Goal: Task Accomplishment & Management: Complete application form

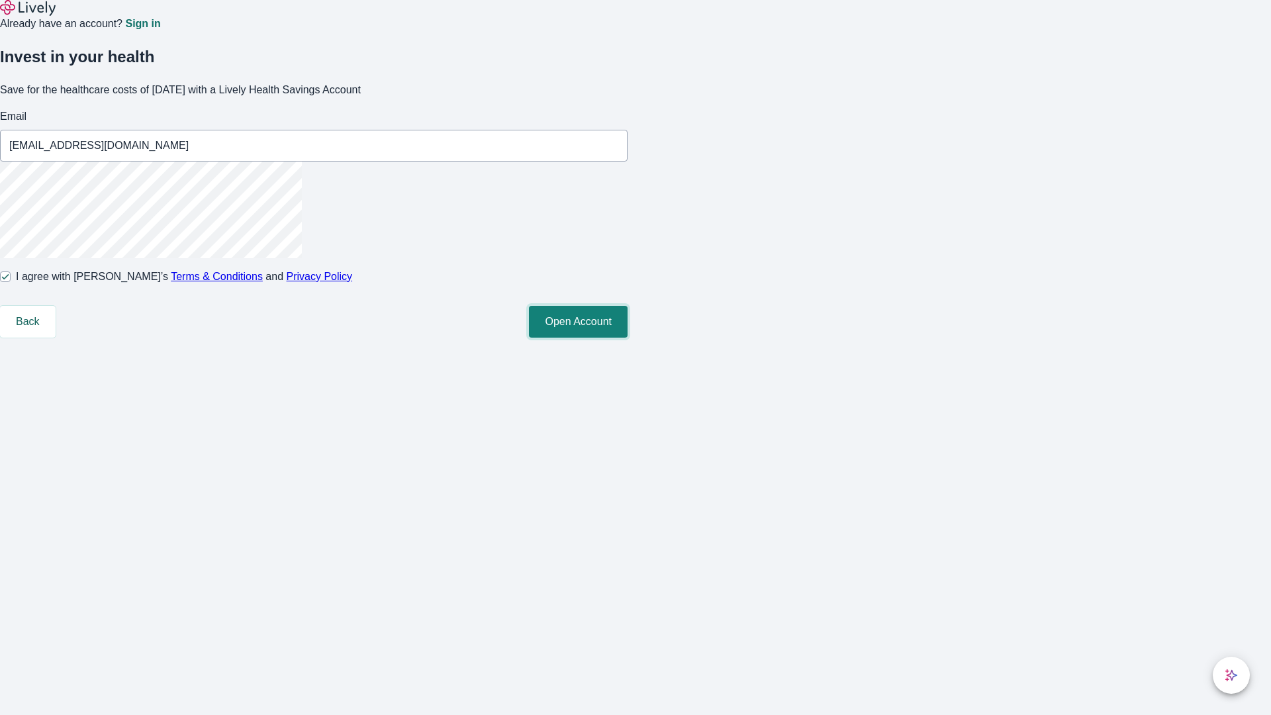
click at [628, 338] on button "Open Account" at bounding box center [578, 322] width 99 height 32
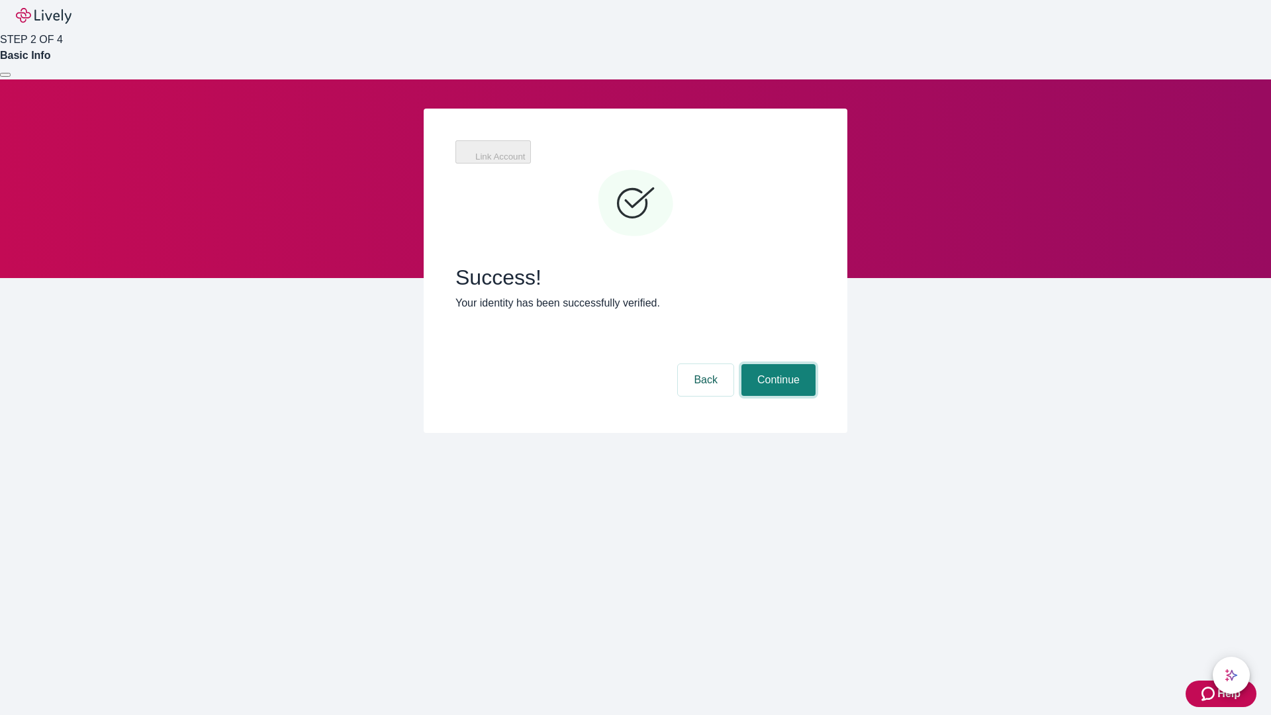
click at [777, 364] on button "Continue" at bounding box center [779, 380] width 74 height 32
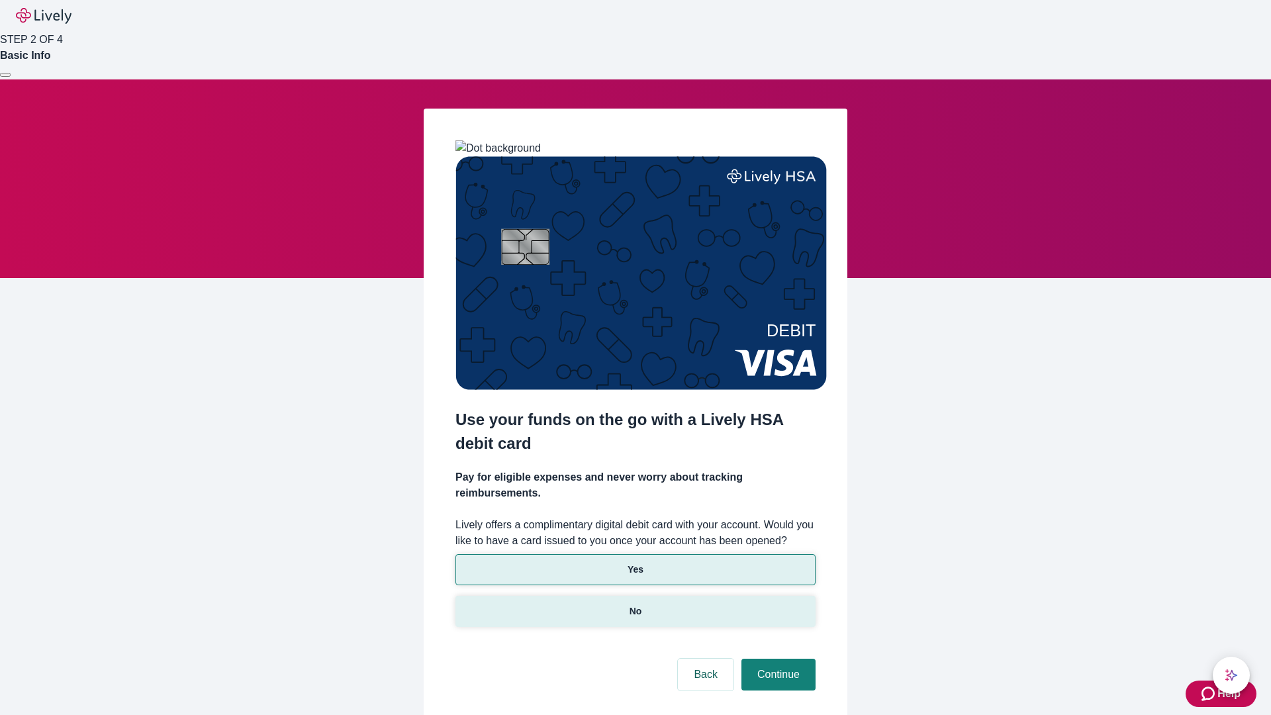
click at [635, 605] on p "No" at bounding box center [636, 612] width 13 height 14
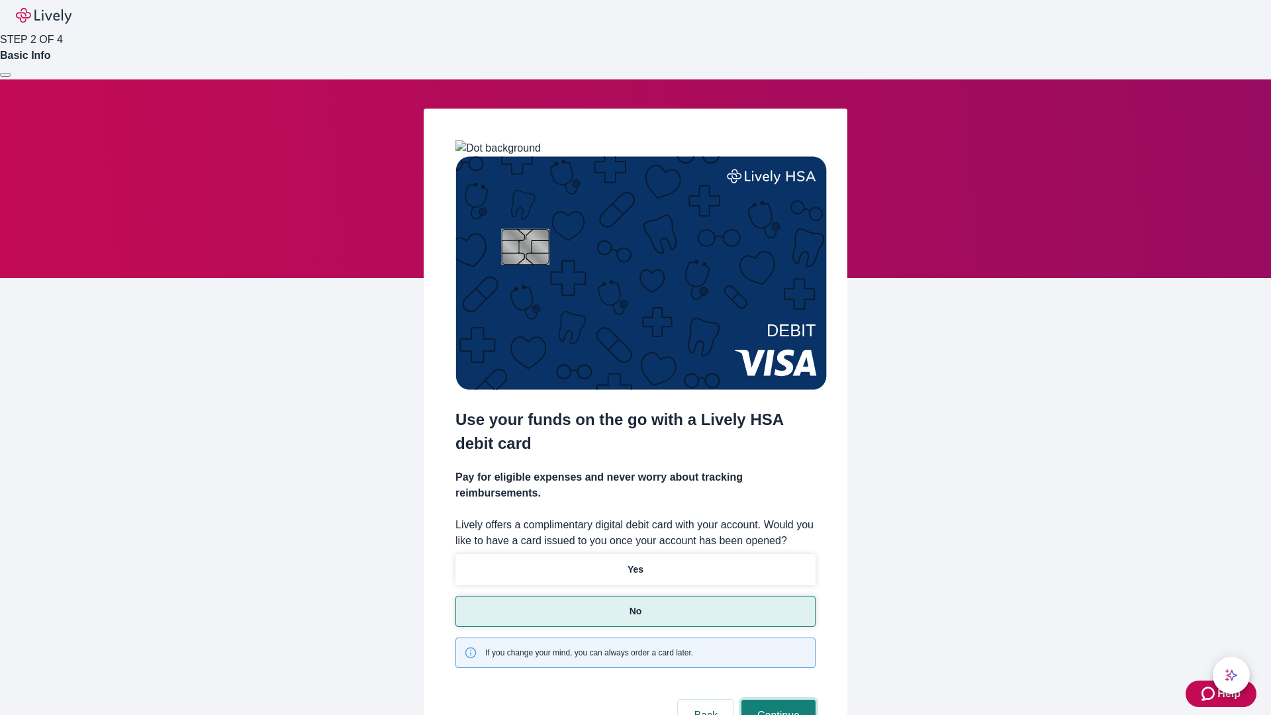
click at [777, 700] on button "Continue" at bounding box center [779, 716] width 74 height 32
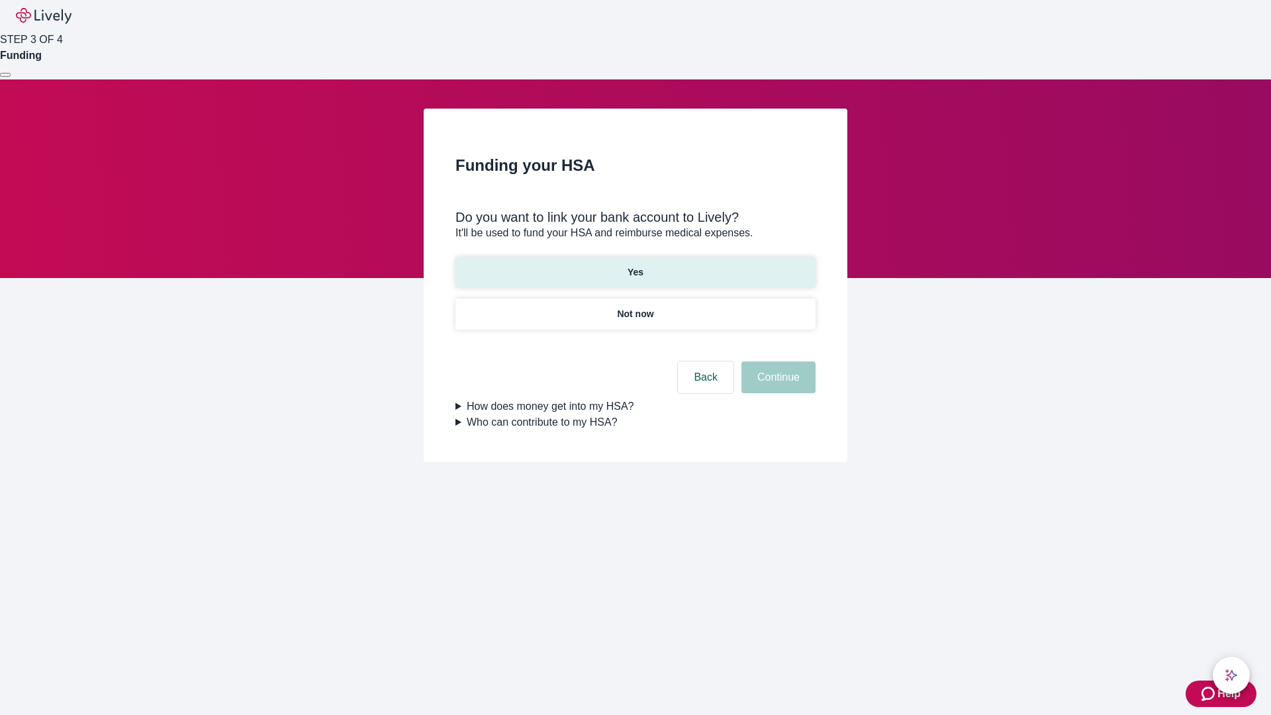
click at [635, 266] on p "Yes" at bounding box center [636, 273] width 16 height 14
click at [777, 362] on button "Continue" at bounding box center [779, 378] width 74 height 32
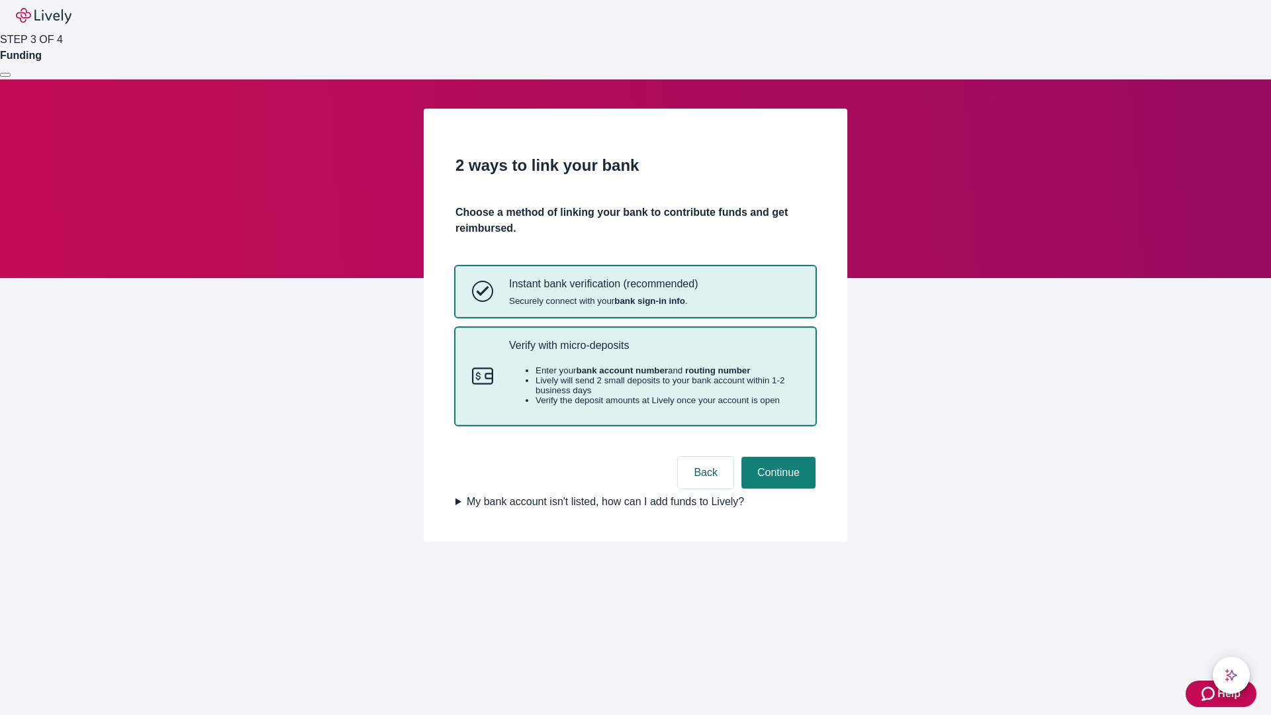
click at [654, 352] on p "Verify with micro-deposits" at bounding box center [654, 345] width 290 height 13
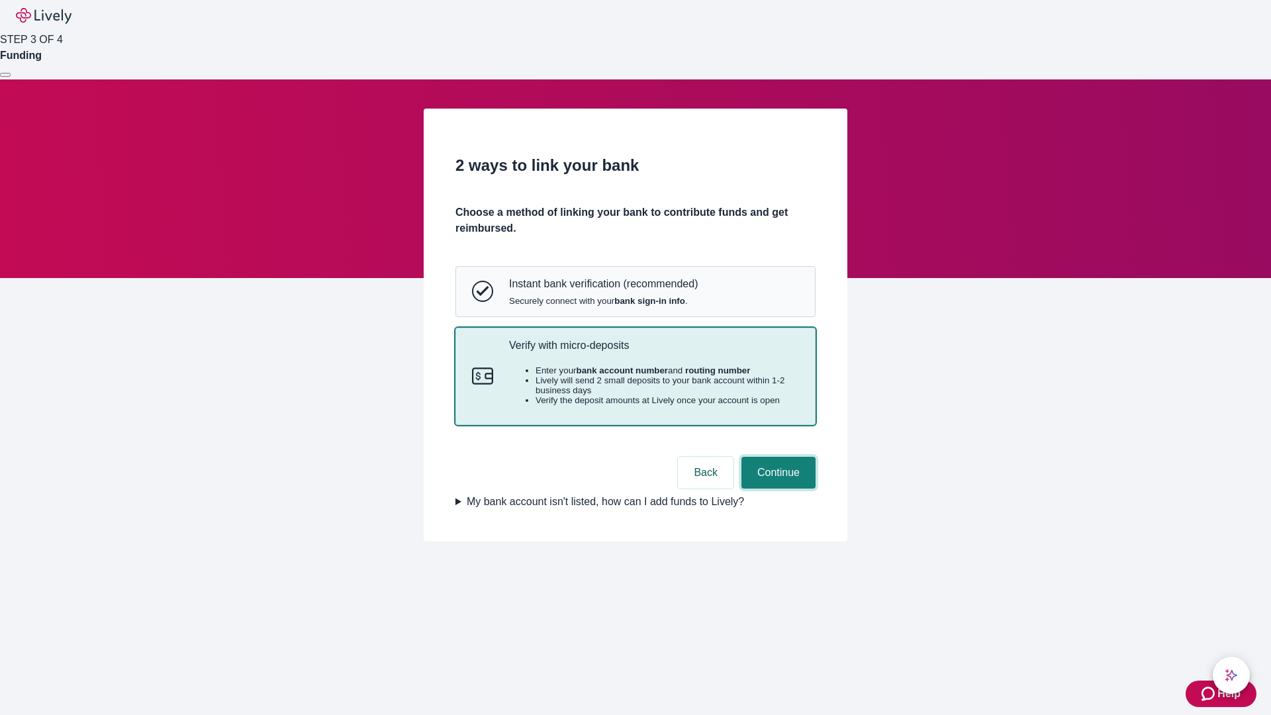
click at [777, 489] on button "Continue" at bounding box center [779, 473] width 74 height 32
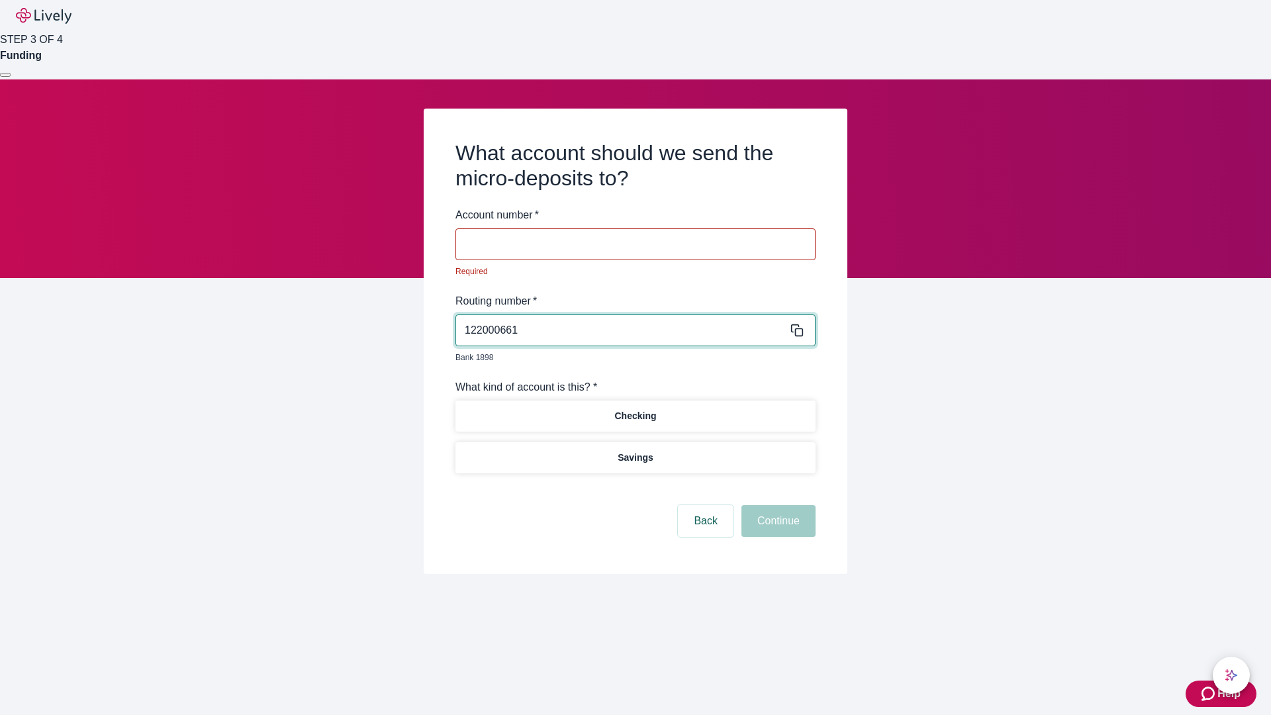
type input "122000661"
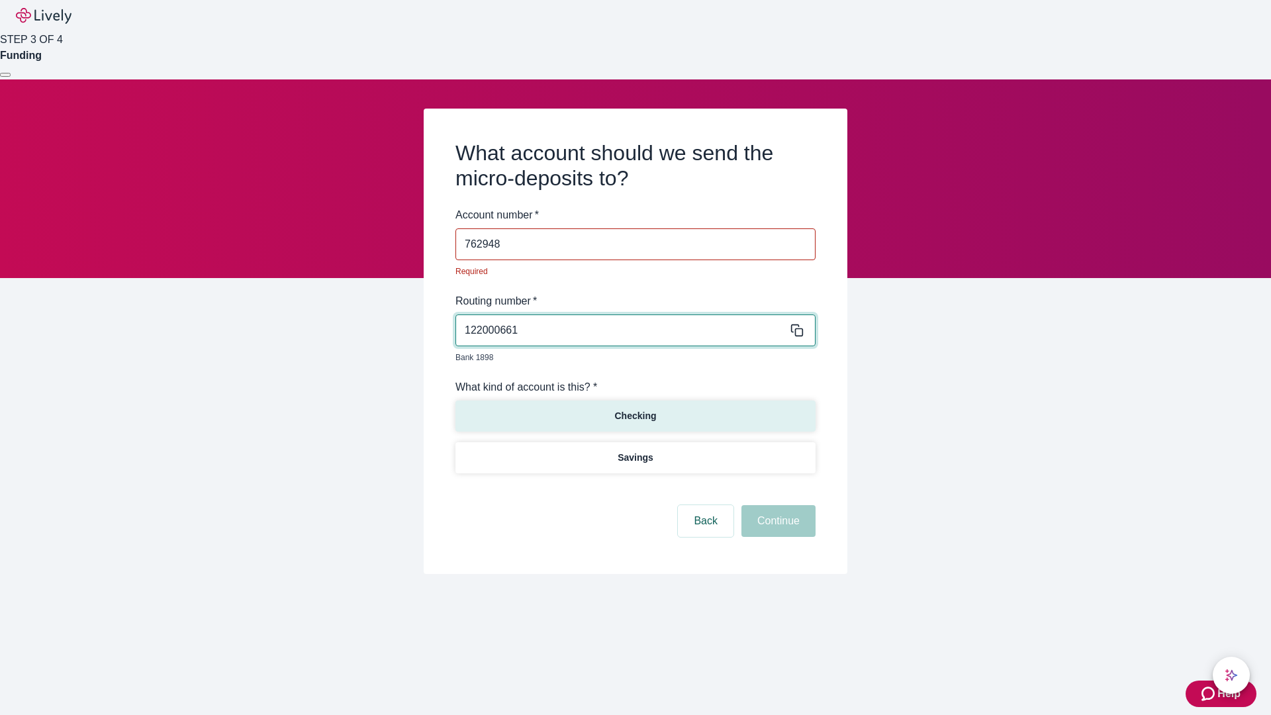
type input "762948"
click at [635, 409] on p "Checking" at bounding box center [635, 416] width 42 height 14
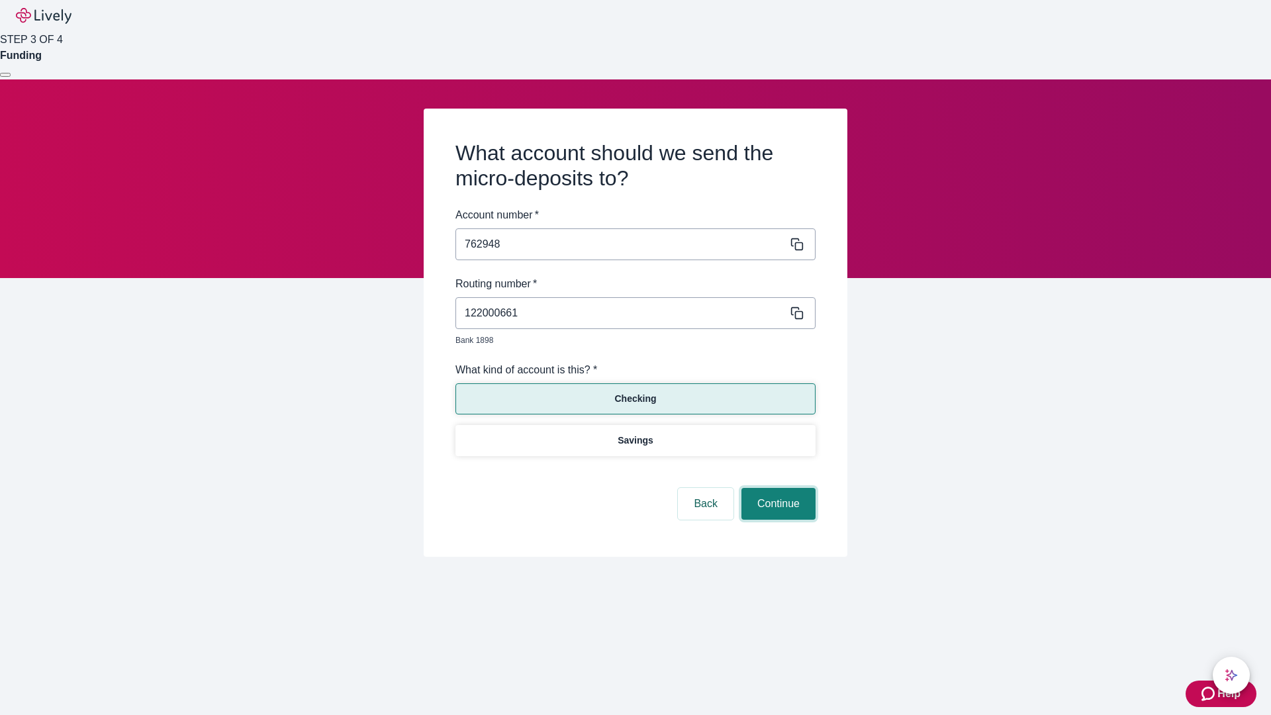
click at [777, 489] on button "Continue" at bounding box center [779, 504] width 74 height 32
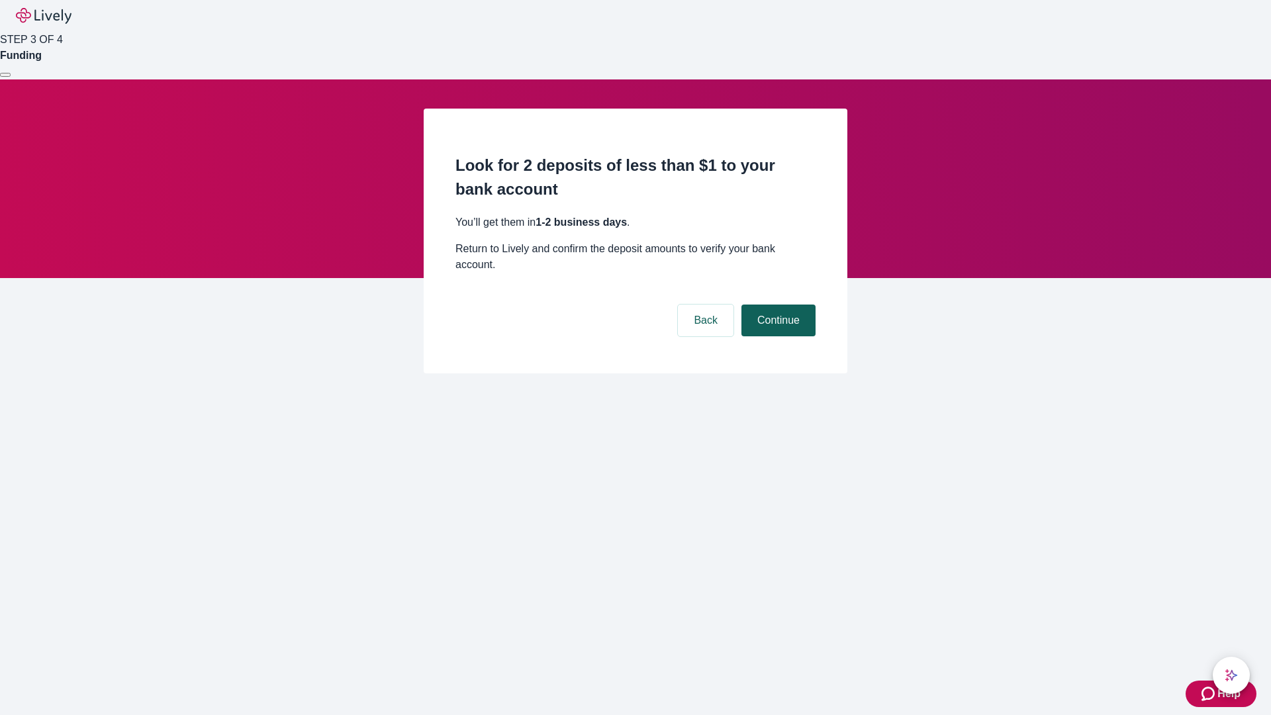
click at [777, 305] on button "Continue" at bounding box center [779, 321] width 74 height 32
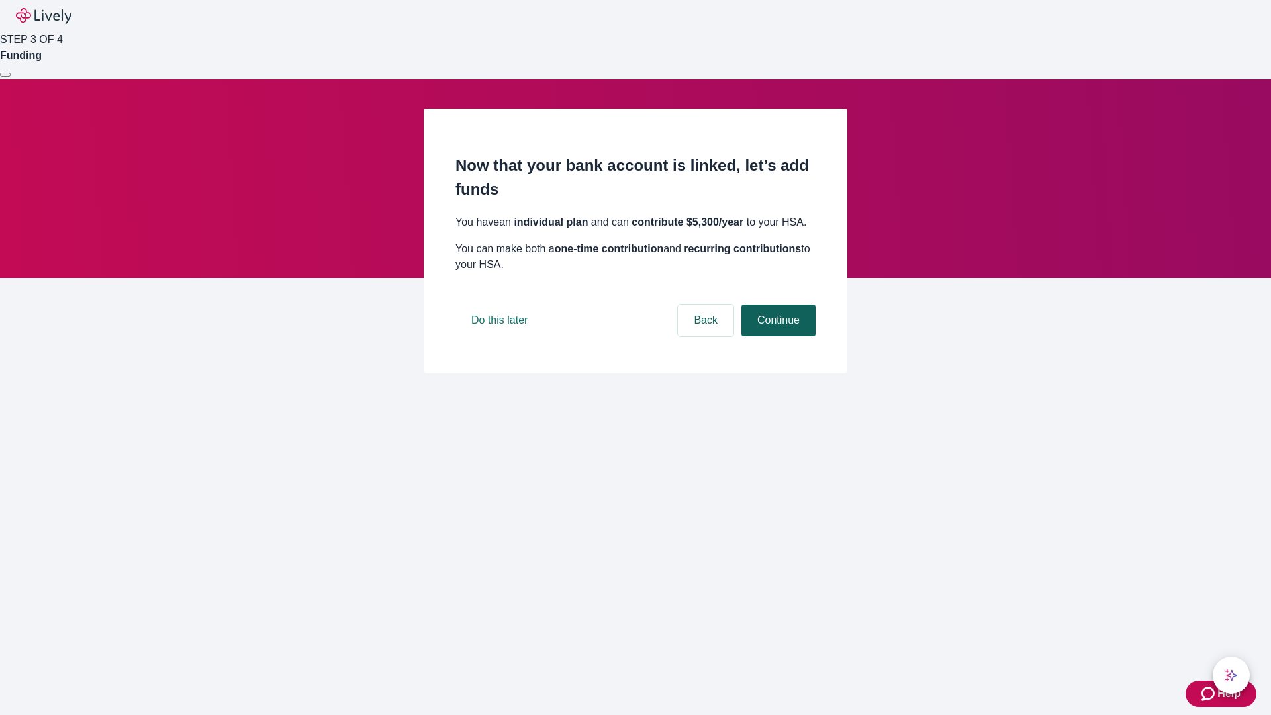
click at [777, 336] on button "Continue" at bounding box center [779, 321] width 74 height 32
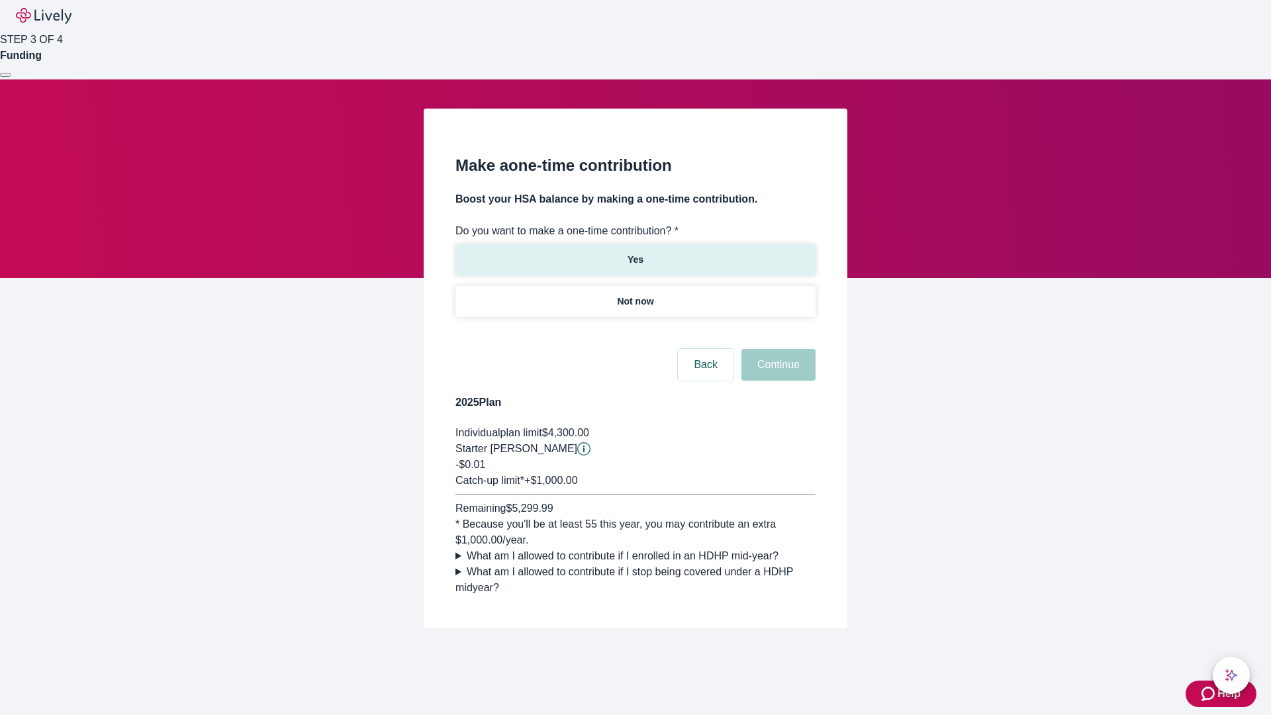
click at [635, 253] on p "Yes" at bounding box center [636, 260] width 16 height 14
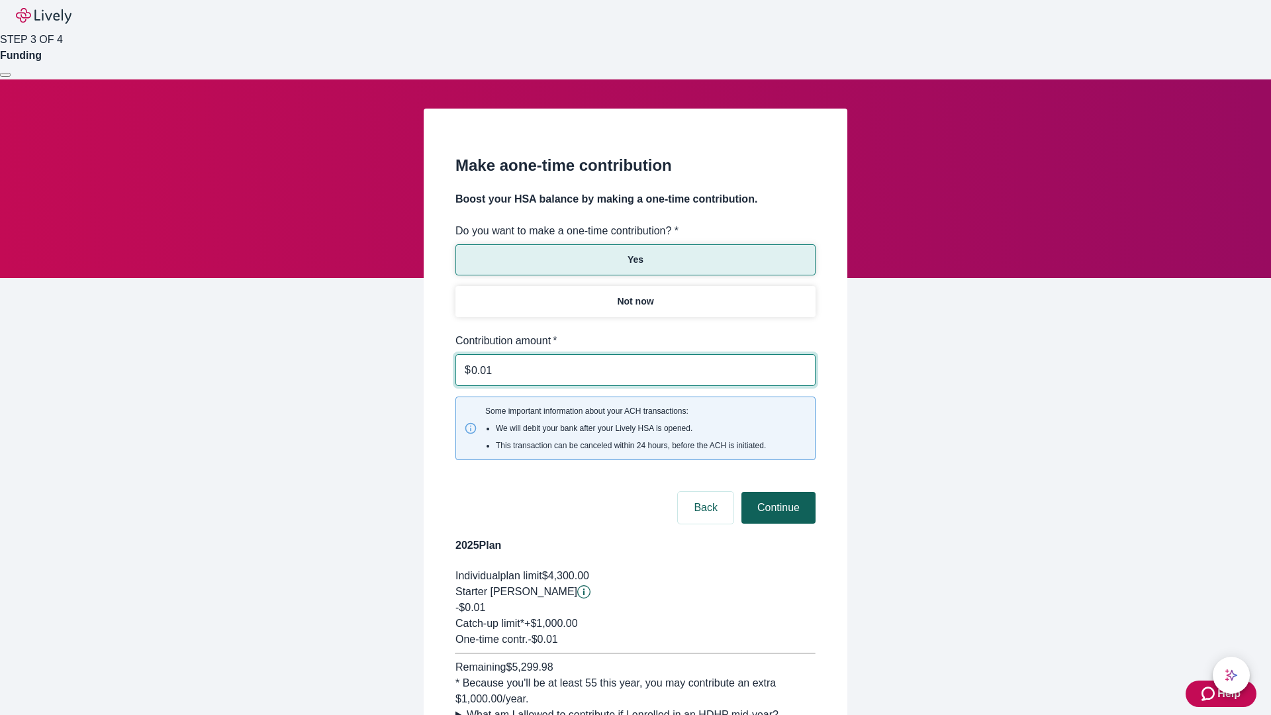
type input "0.01"
click at [777, 492] on button "Continue" at bounding box center [779, 508] width 74 height 32
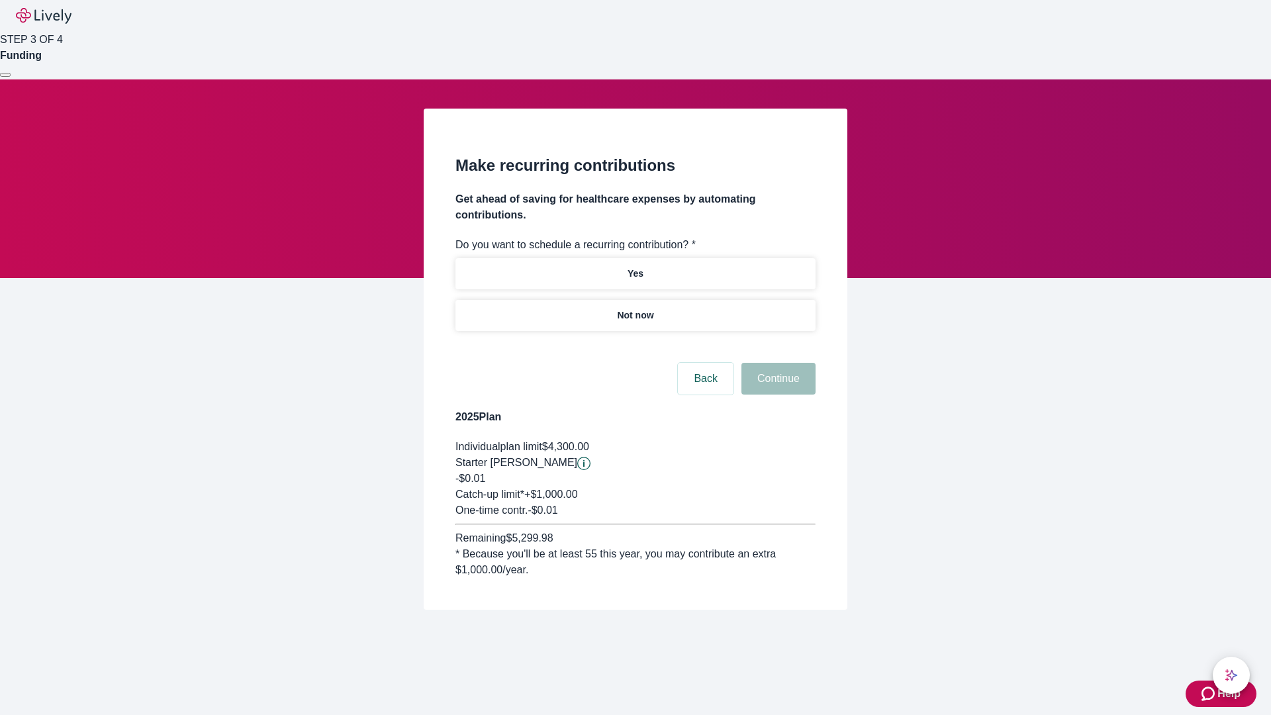
click at [635, 309] on p "Not now" at bounding box center [635, 316] width 36 height 14
click at [777, 363] on button "Continue" at bounding box center [779, 379] width 74 height 32
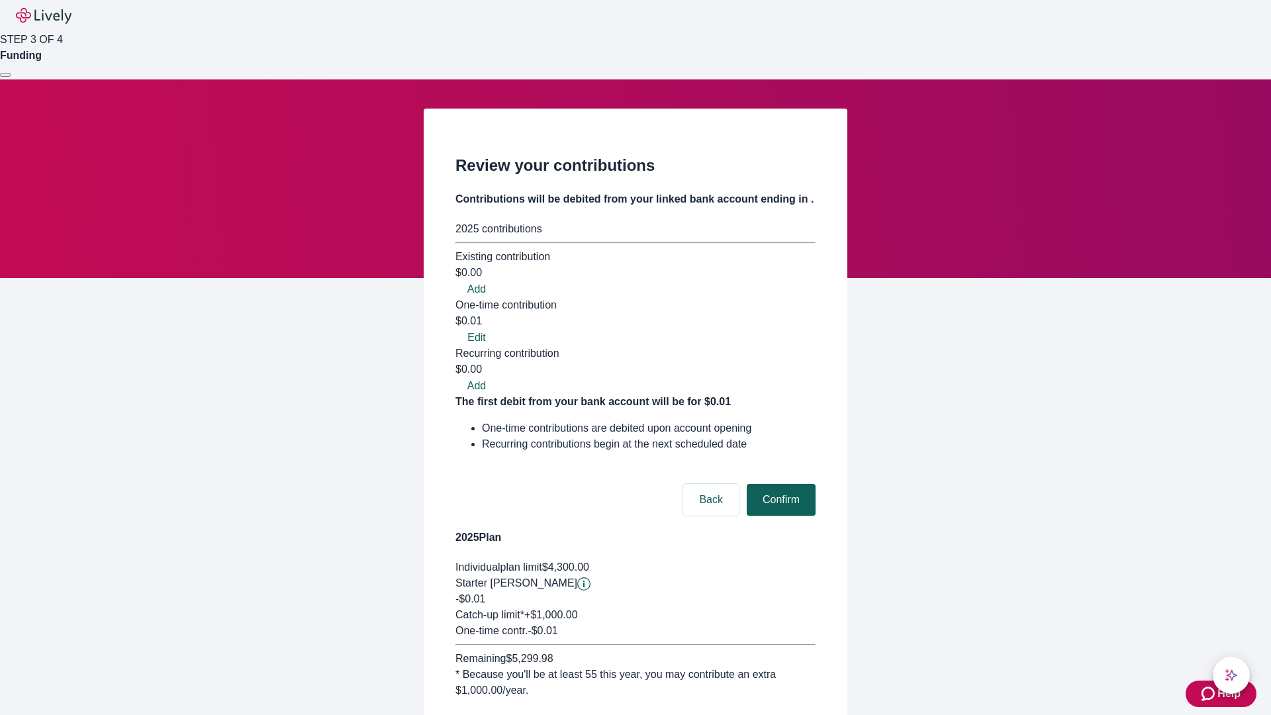
click at [779, 484] on button "Confirm" at bounding box center [781, 500] width 69 height 32
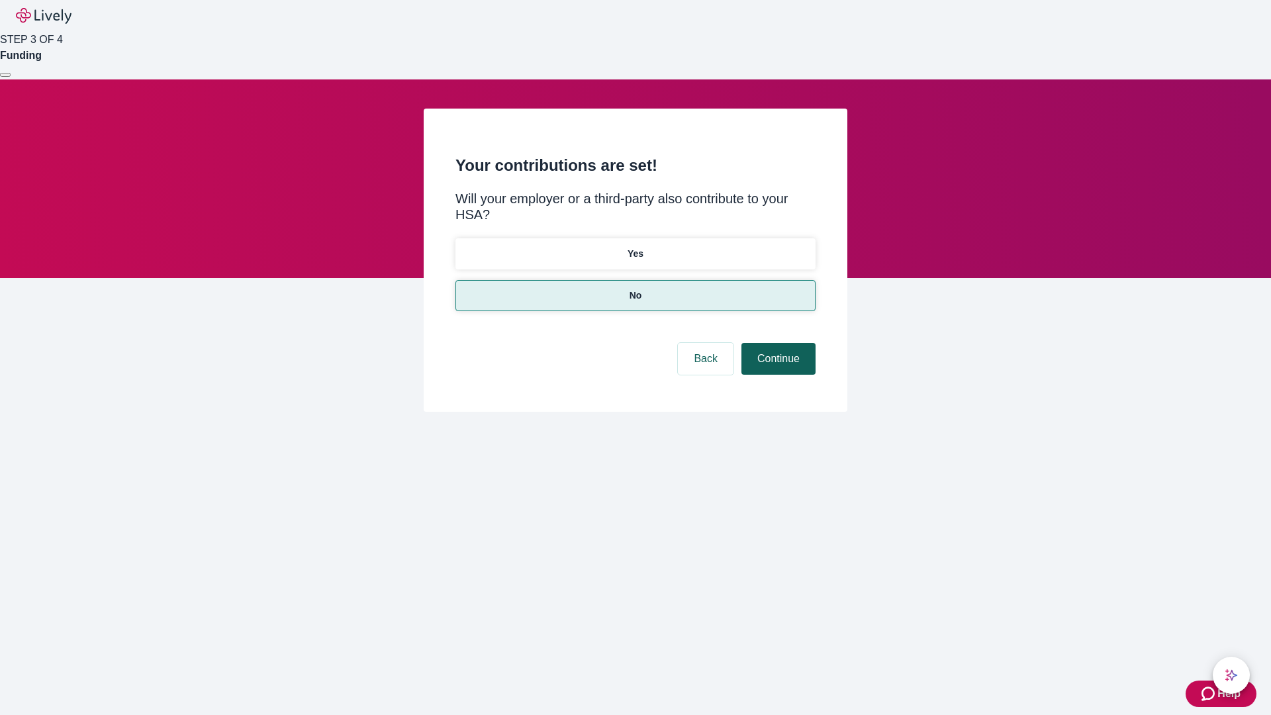
click at [777, 343] on button "Continue" at bounding box center [779, 359] width 74 height 32
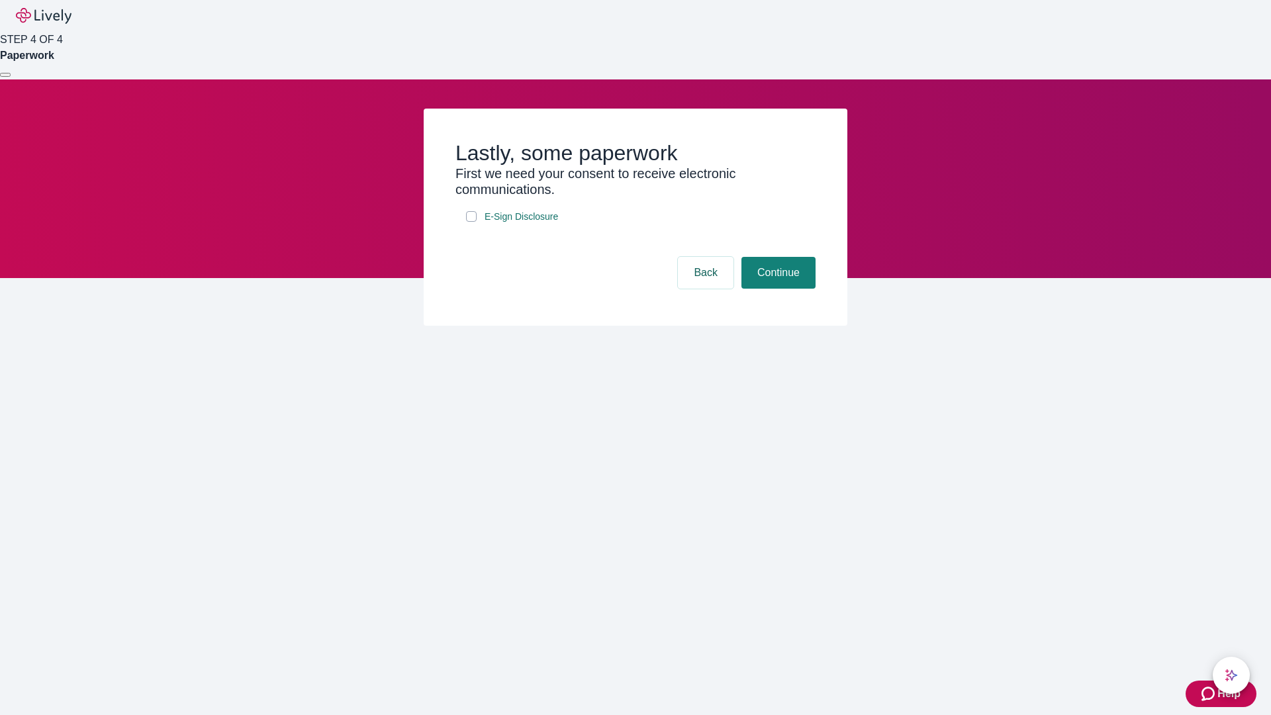
click at [471, 222] on input "E-Sign Disclosure" at bounding box center [471, 216] width 11 height 11
checkbox input "true"
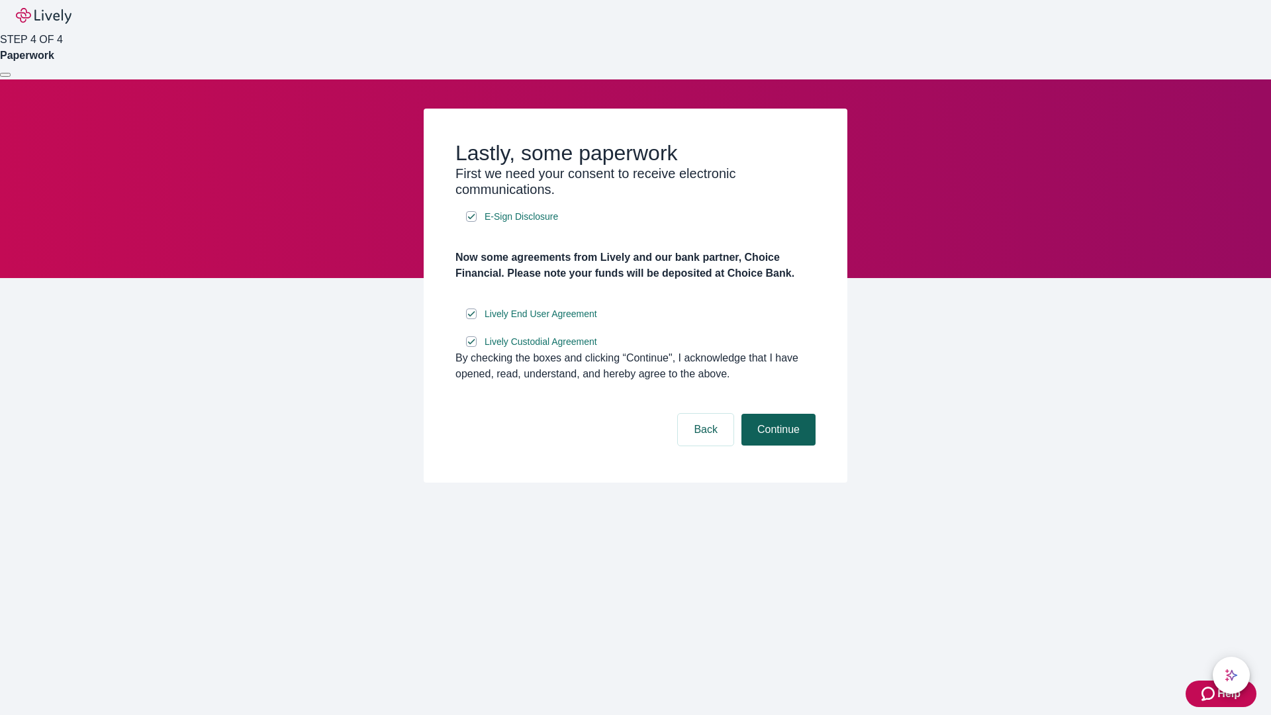
click at [777, 446] on button "Continue" at bounding box center [779, 430] width 74 height 32
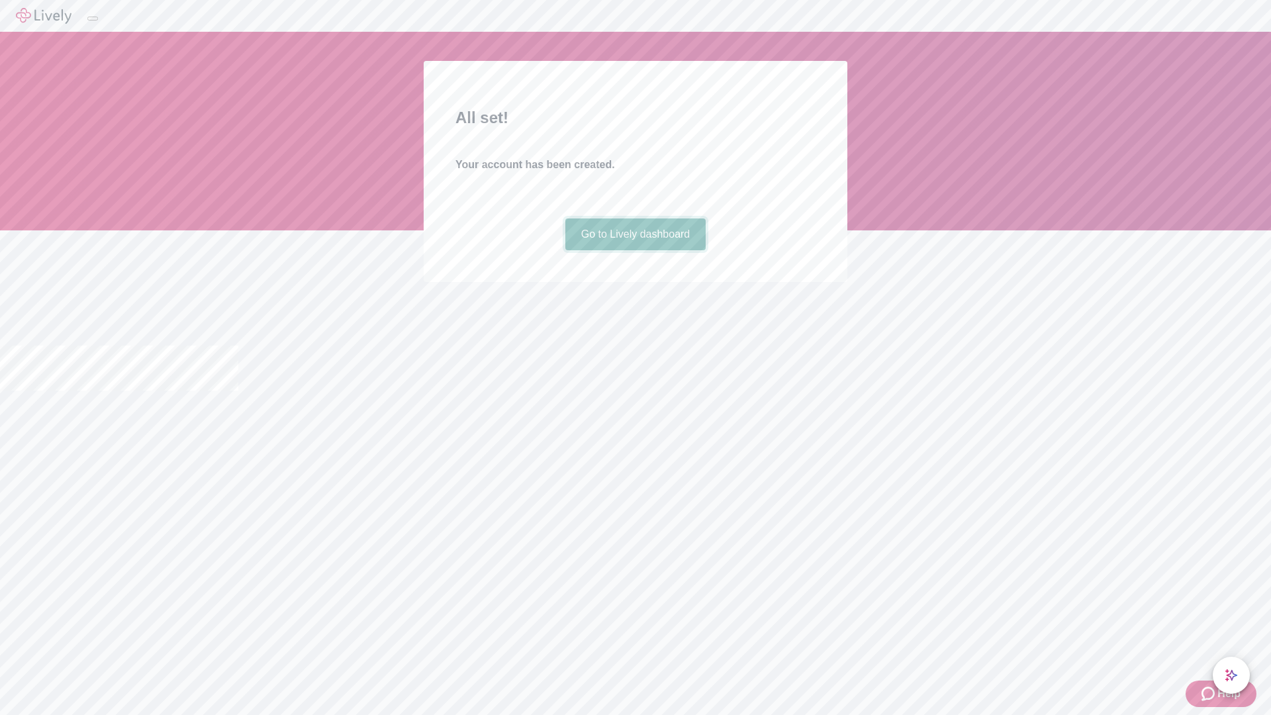
click at [635, 250] on link "Go to Lively dashboard" at bounding box center [635, 234] width 141 height 32
